Goal: Use online tool/utility: Utilize a website feature to perform a specific function

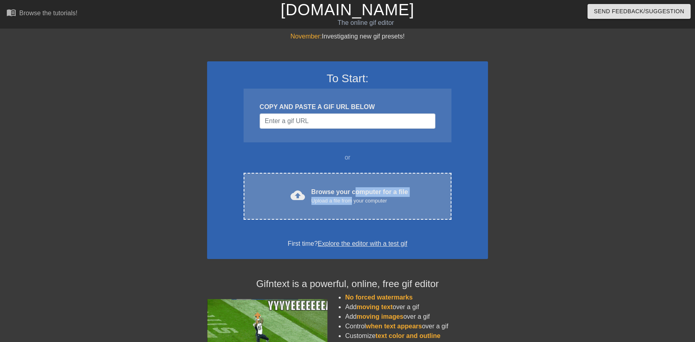
click at [353, 196] on div "Browse your computer for a file Upload a file from your computer" at bounding box center [359, 196] width 97 height 18
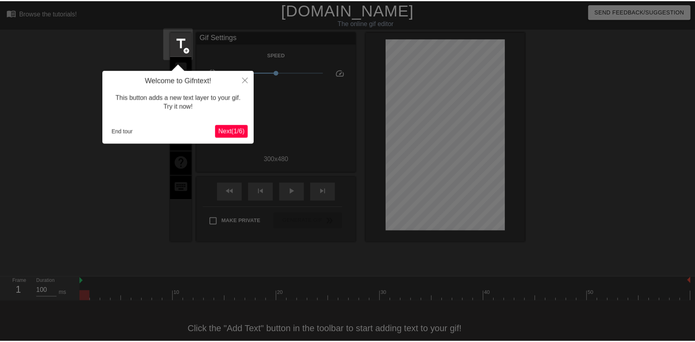
scroll to position [20, 0]
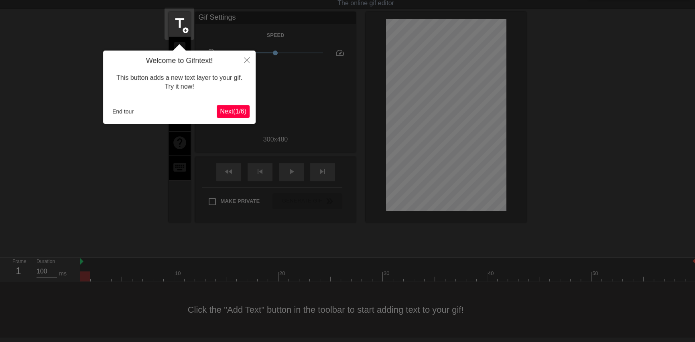
drag, startPoint x: 235, startPoint y: 114, endPoint x: 238, endPoint y: 117, distance: 4.8
click at [238, 117] on button "Next ( 1 / 6 )" at bounding box center [233, 111] width 33 height 13
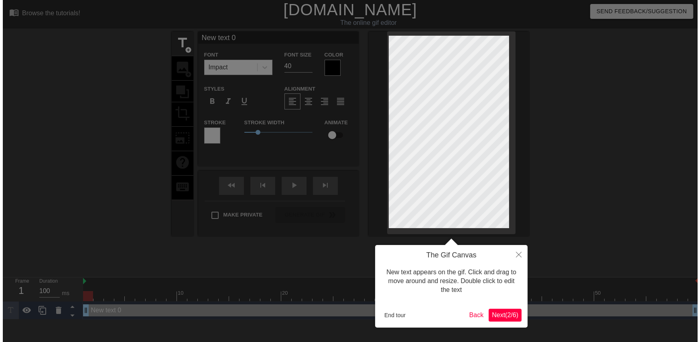
scroll to position [0, 0]
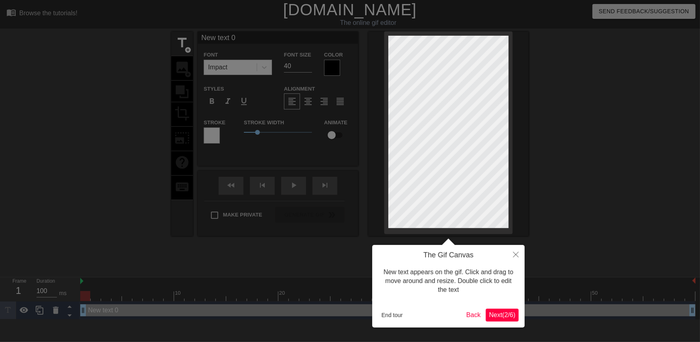
click at [494, 313] on span "Next ( 2 / 6 )" at bounding box center [502, 315] width 26 height 7
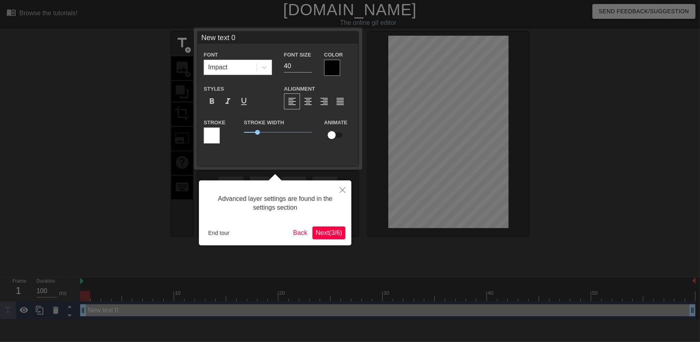
click at [331, 237] on button "Next ( 3 / 6 )" at bounding box center [329, 233] width 33 height 13
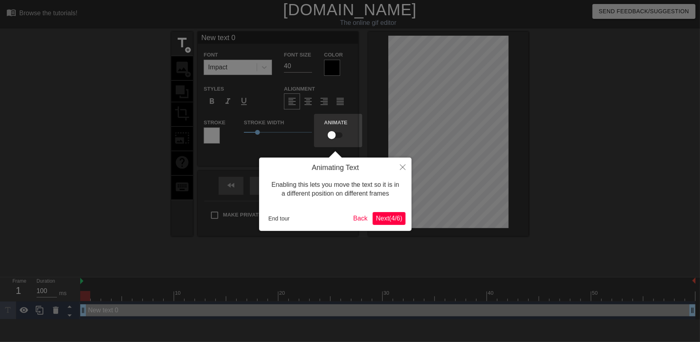
click at [393, 215] on span "Next ( 4 / 6 )" at bounding box center [389, 218] width 26 height 7
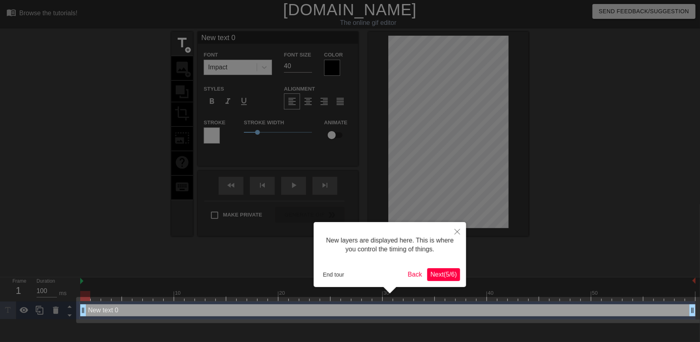
click at [439, 273] on span "Next ( 5 / 6 )" at bounding box center [444, 274] width 26 height 7
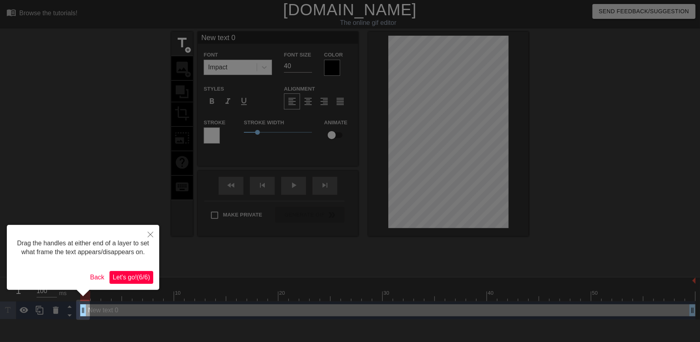
click at [135, 275] on span "Let's go! ( 6 / 6 )" at bounding box center [131, 277] width 37 height 7
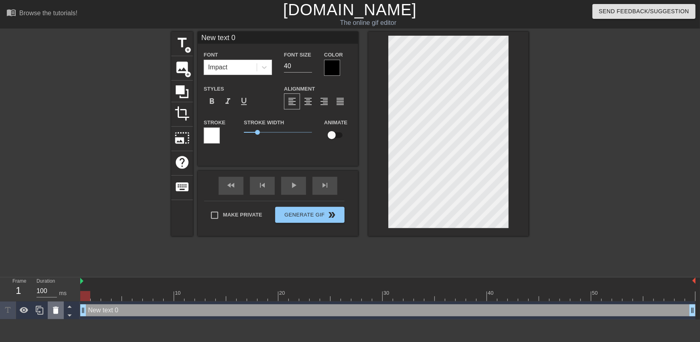
click at [60, 307] on div at bounding box center [56, 311] width 16 height 18
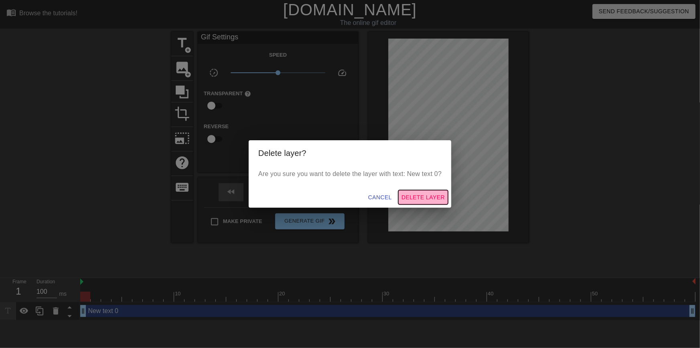
click at [422, 194] on span "Delete Layer" at bounding box center [423, 197] width 43 height 10
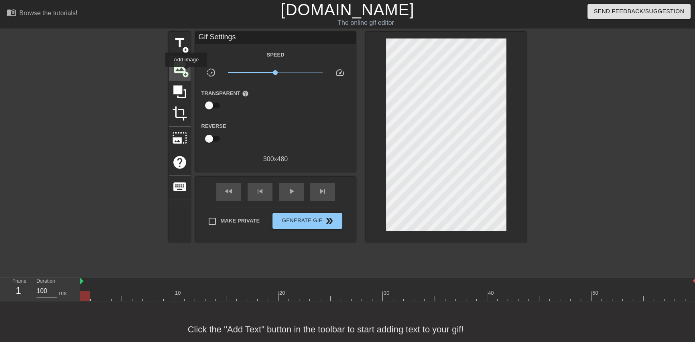
click at [186, 73] on span "add_circle" at bounding box center [185, 74] width 7 height 7
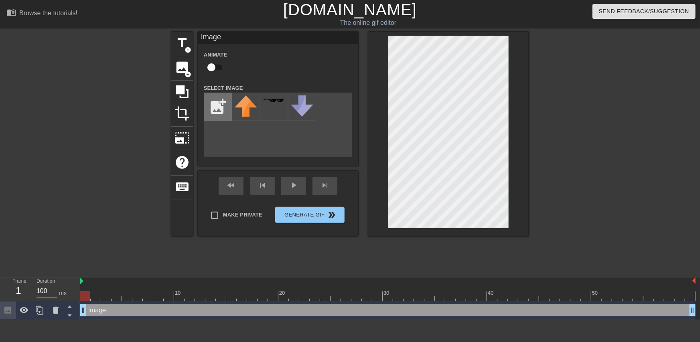
click at [219, 102] on input "file" at bounding box center [217, 106] width 27 height 27
type input "C:\fakepath\flamingtext_com-3449795103.png"
click at [249, 103] on img at bounding box center [246, 100] width 22 height 9
click at [558, 137] on div at bounding box center [599, 152] width 120 height 241
click at [573, 166] on div at bounding box center [599, 152] width 120 height 241
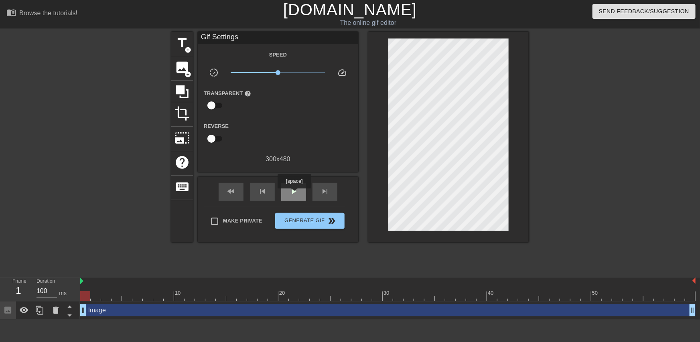
click at [294, 194] on span "play_arrow" at bounding box center [294, 192] width 10 height 10
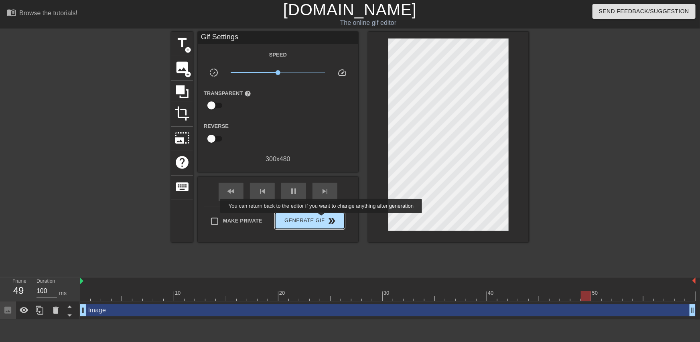
click at [322, 219] on span "Generate Gif double_arrow" at bounding box center [310, 221] width 63 height 10
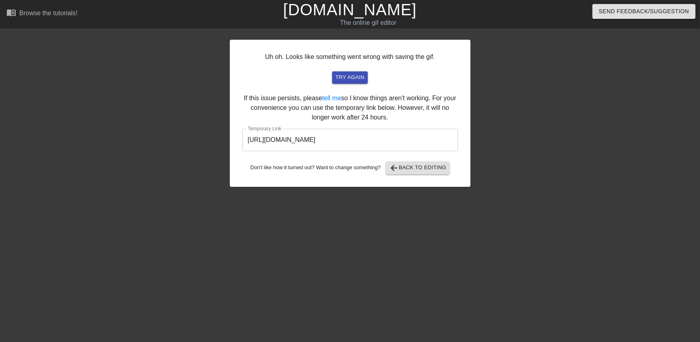
click at [366, 142] on input "[URL][DOMAIN_NAME]" at bounding box center [350, 140] width 216 height 22
